Goal: Find specific page/section: Find specific page/section

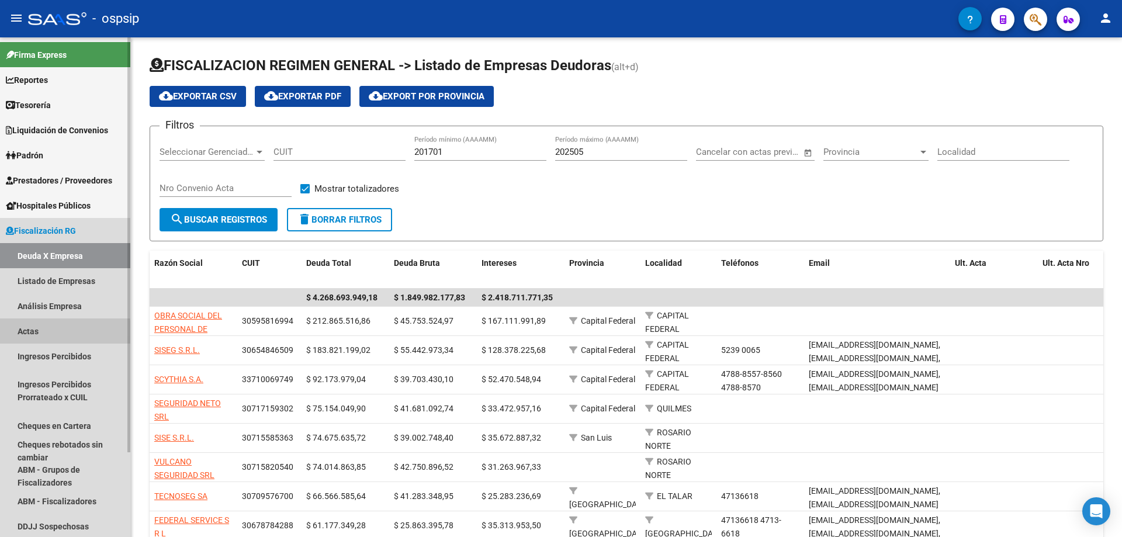
click at [25, 335] on link "Actas" at bounding box center [65, 330] width 130 height 25
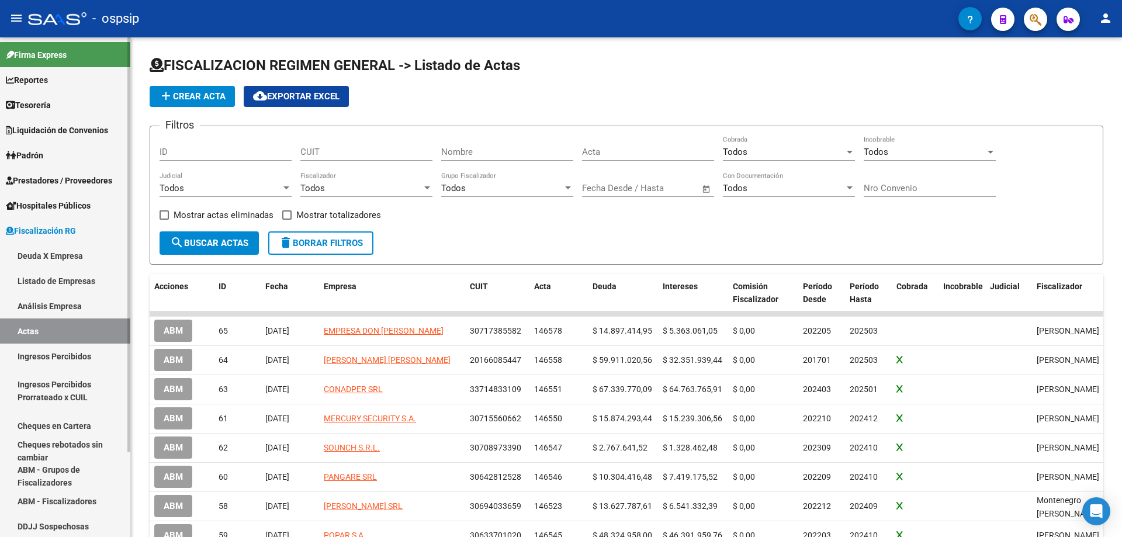
click at [32, 251] on link "Deuda X Empresa" at bounding box center [65, 255] width 130 height 25
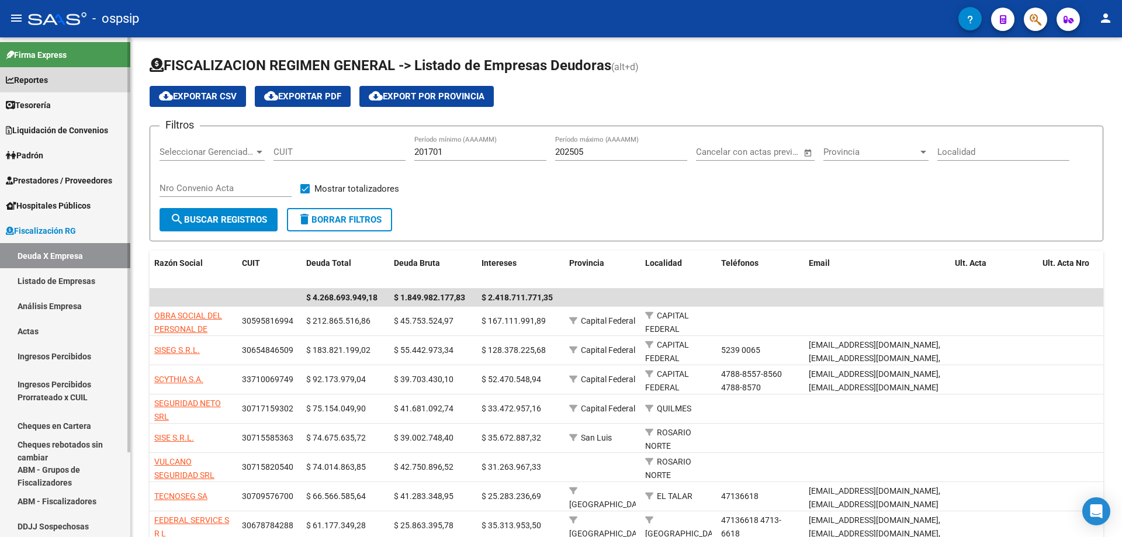
click at [29, 81] on span "Reportes" at bounding box center [27, 80] width 42 height 13
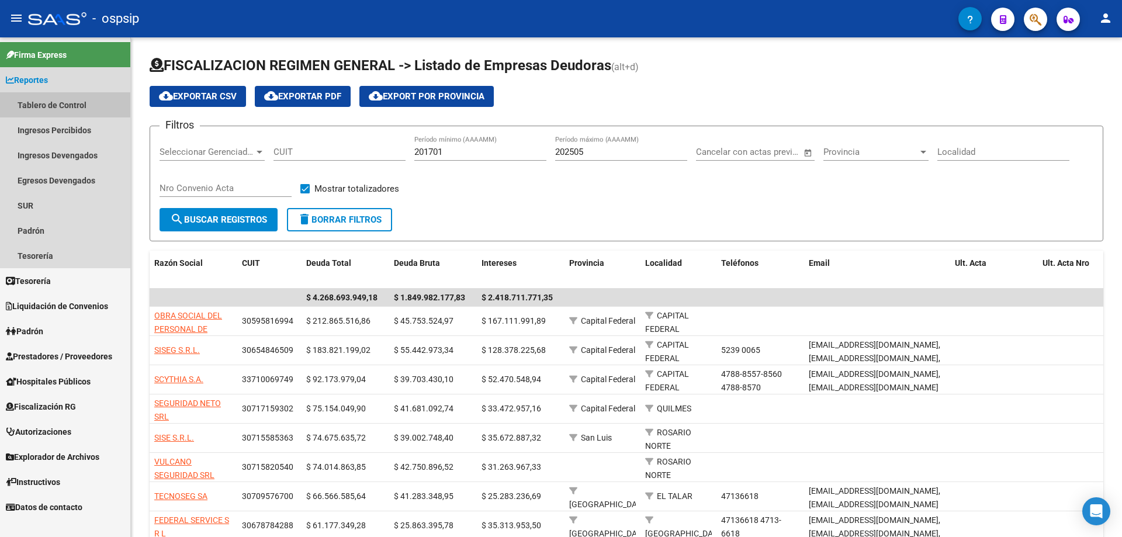
click at [40, 100] on link "Tablero de Control" at bounding box center [65, 104] width 130 height 25
